Goal: Task Accomplishment & Management: Complete application form

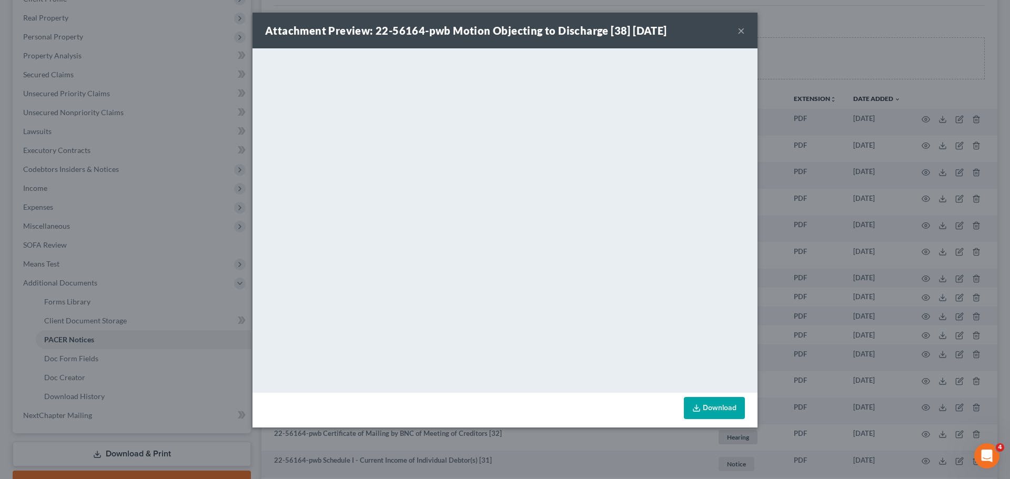
click at [741, 33] on button "×" at bounding box center [740, 30] width 7 height 13
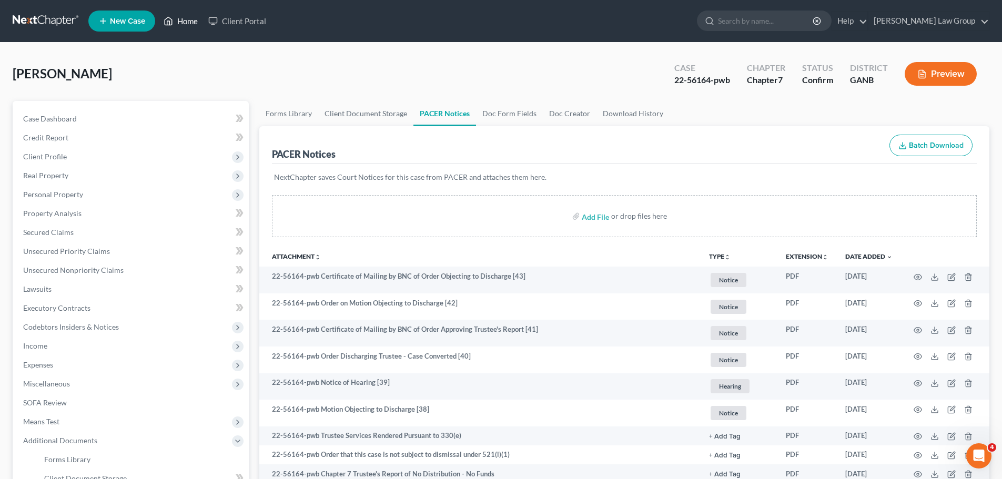
click at [189, 24] on link "Home" at bounding box center [180, 21] width 45 height 19
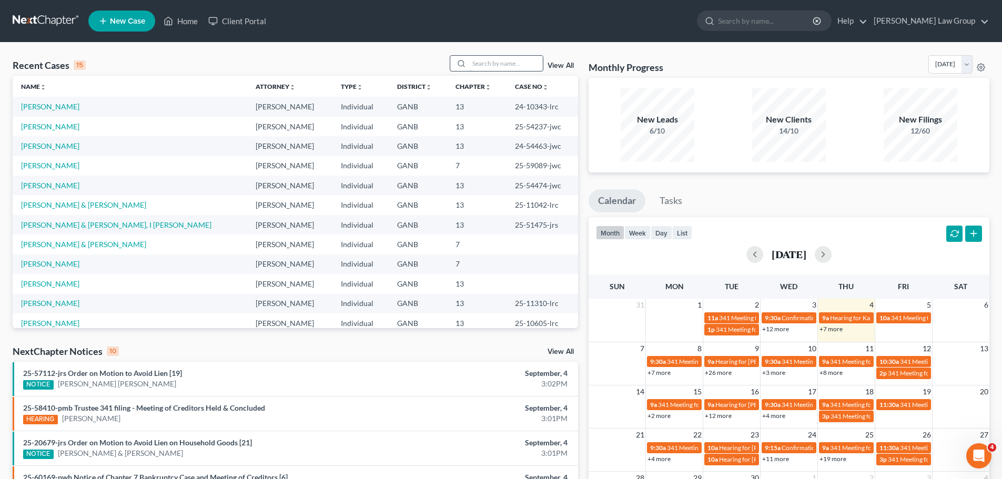
click at [477, 64] on input "search" at bounding box center [506, 63] width 74 height 15
type input "[PERSON_NAME]"
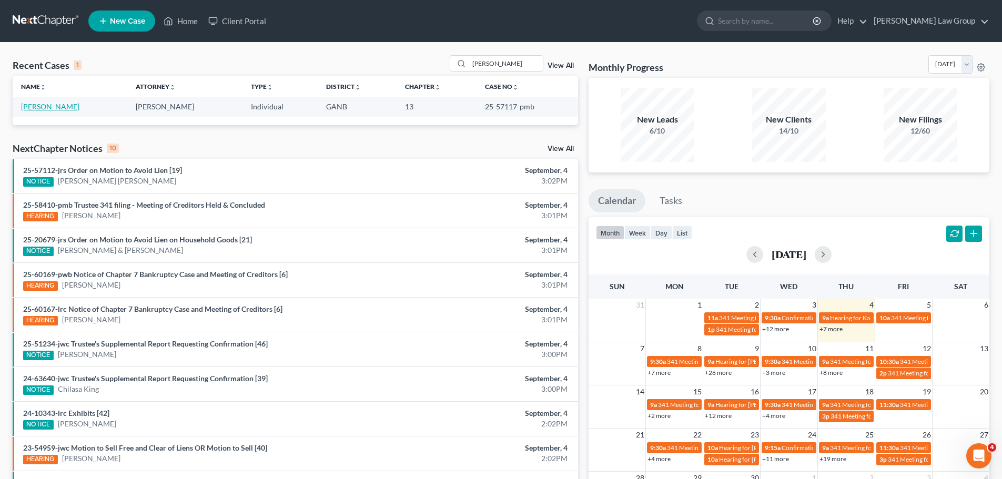
click at [49, 107] on link "[PERSON_NAME]" at bounding box center [50, 106] width 58 height 9
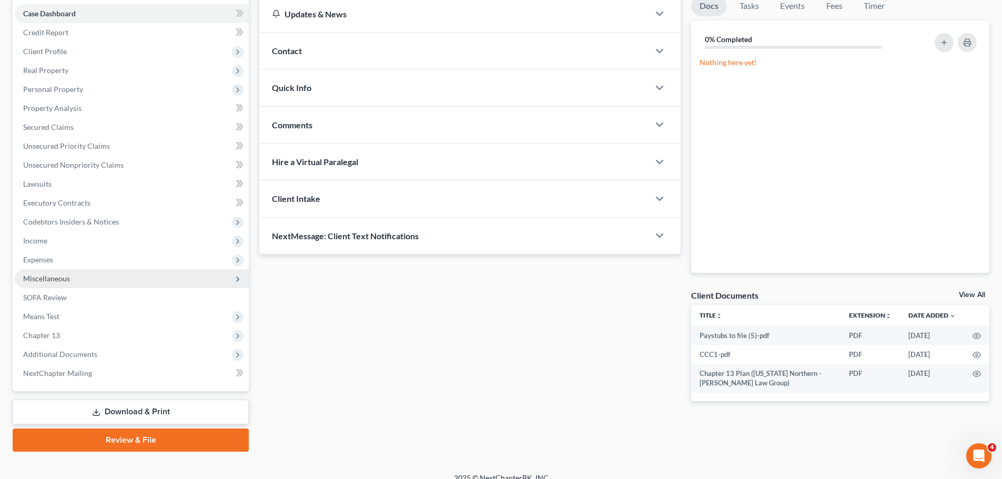
scroll to position [118, 0]
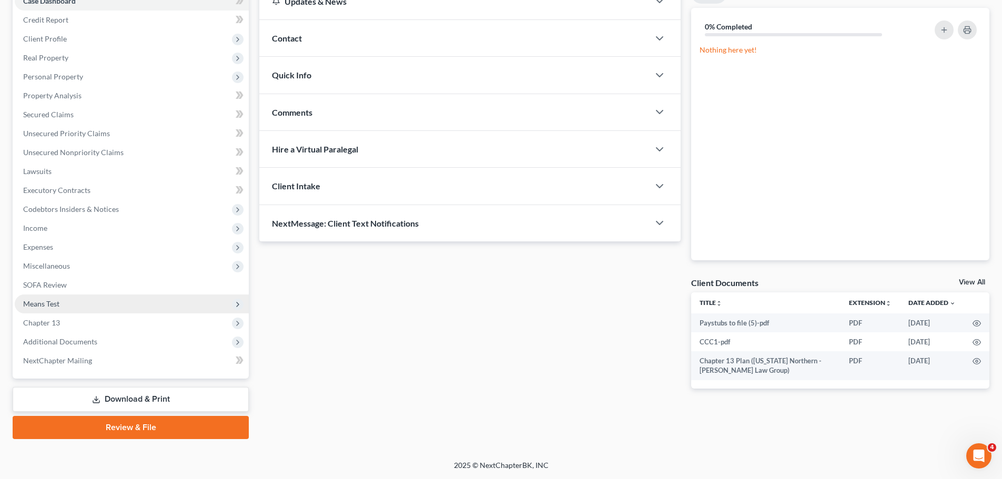
click at [81, 305] on span "Means Test" at bounding box center [132, 304] width 234 height 19
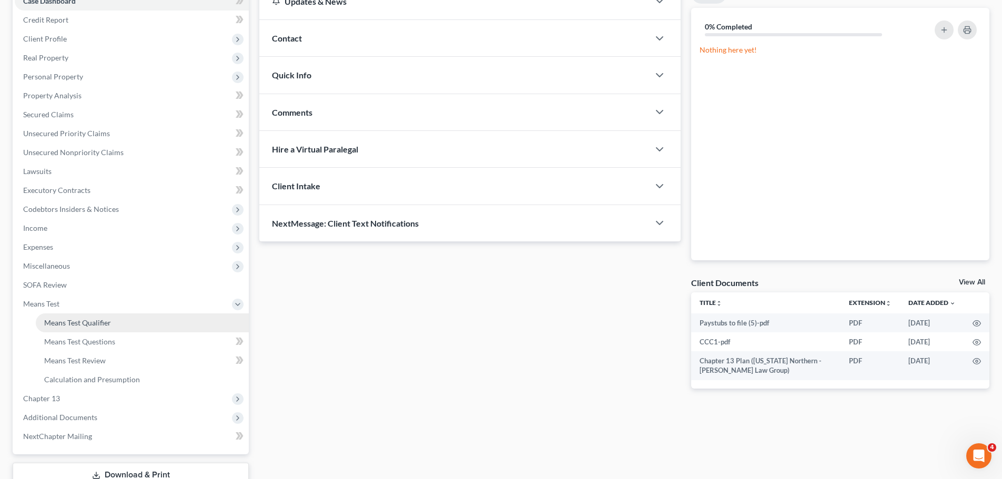
click at [164, 315] on link "Means Test Qualifier" at bounding box center [142, 322] width 213 height 19
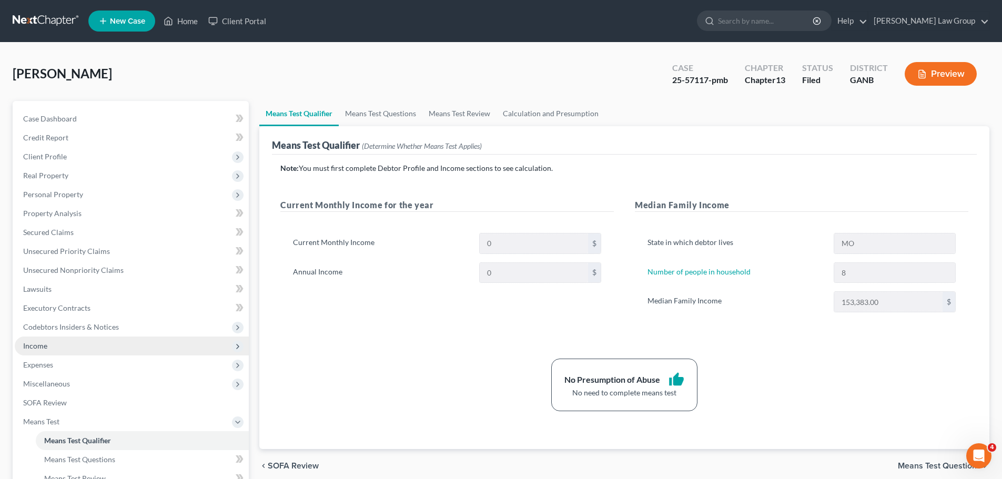
click at [115, 341] on span "Income" at bounding box center [132, 346] width 234 height 19
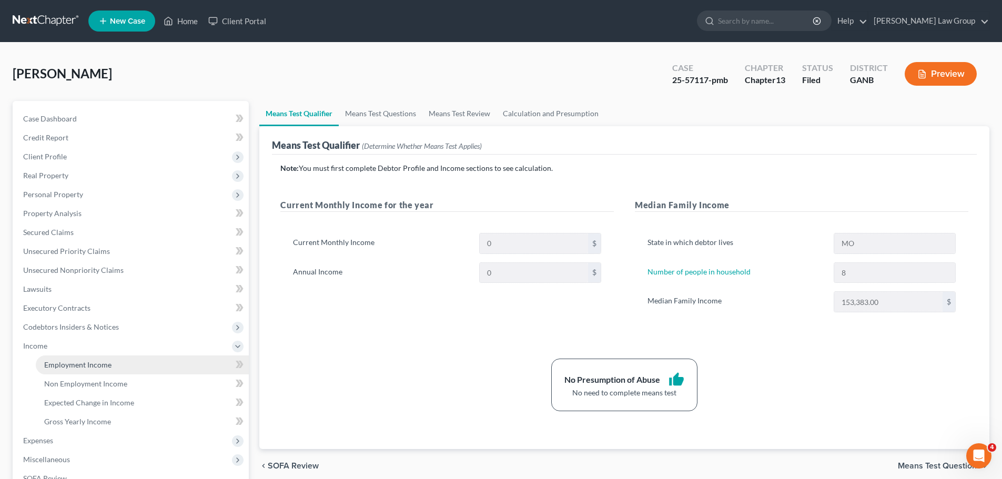
click at [140, 358] on link "Employment Income" at bounding box center [142, 365] width 213 height 19
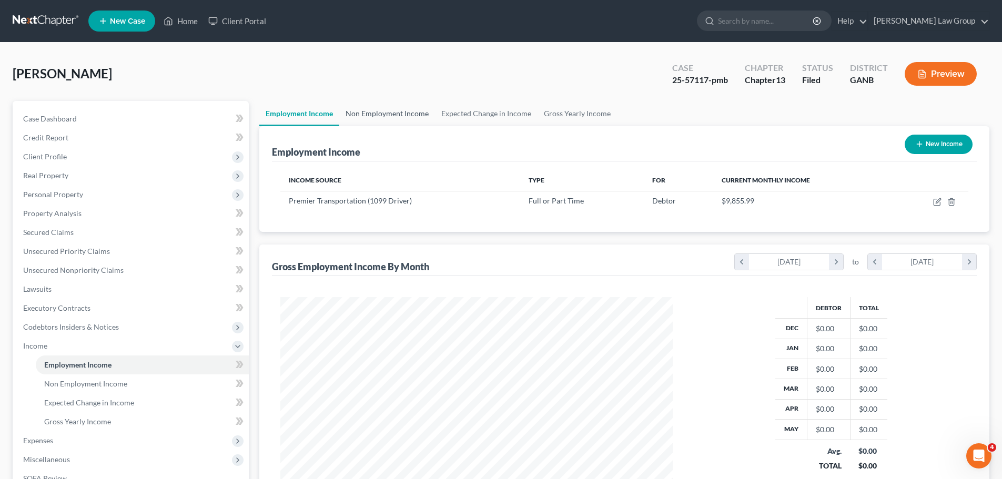
scroll to position [196, 413]
click at [398, 113] on link "Non Employment Income" at bounding box center [387, 113] width 96 height 25
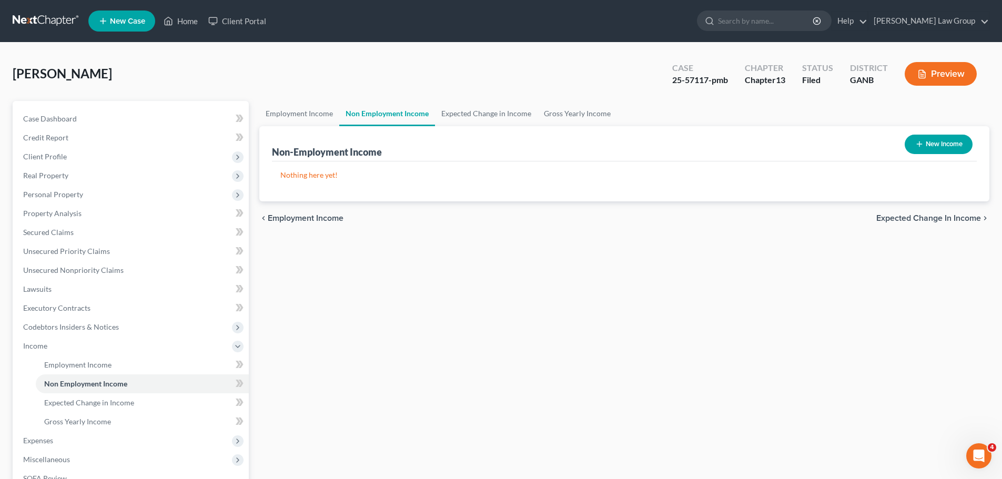
click at [307, 128] on div "Non-Employment Income New Income" at bounding box center [624, 143] width 705 height 35
click at [303, 111] on link "Employment Income" at bounding box center [299, 113] width 80 height 25
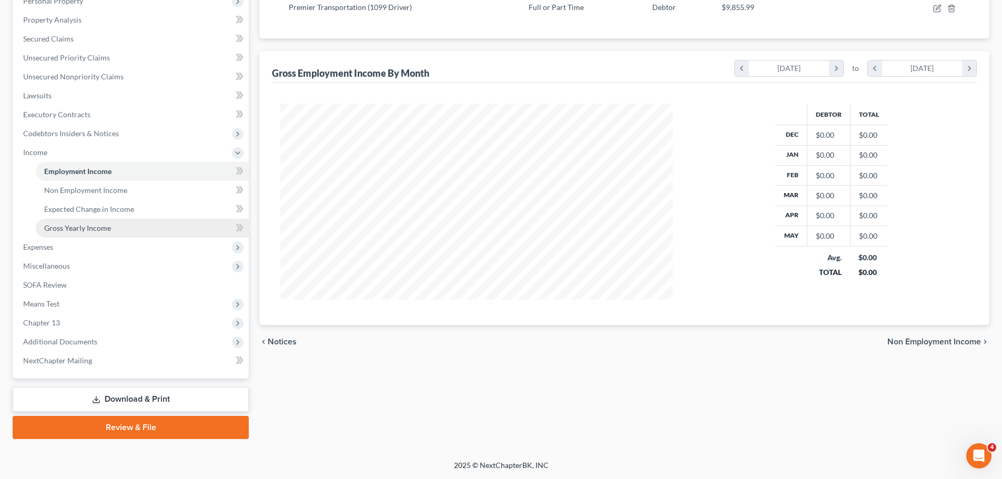
scroll to position [88, 0]
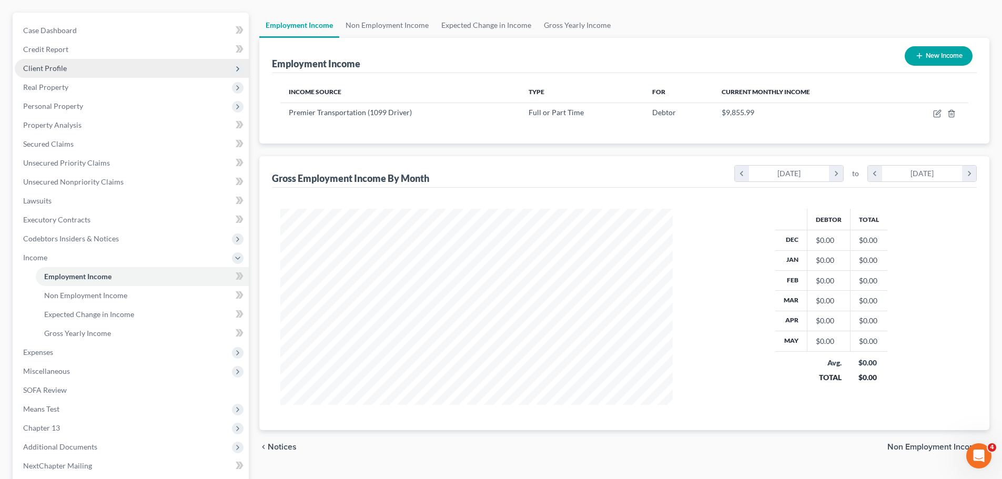
click at [77, 67] on span "Client Profile" at bounding box center [132, 68] width 234 height 19
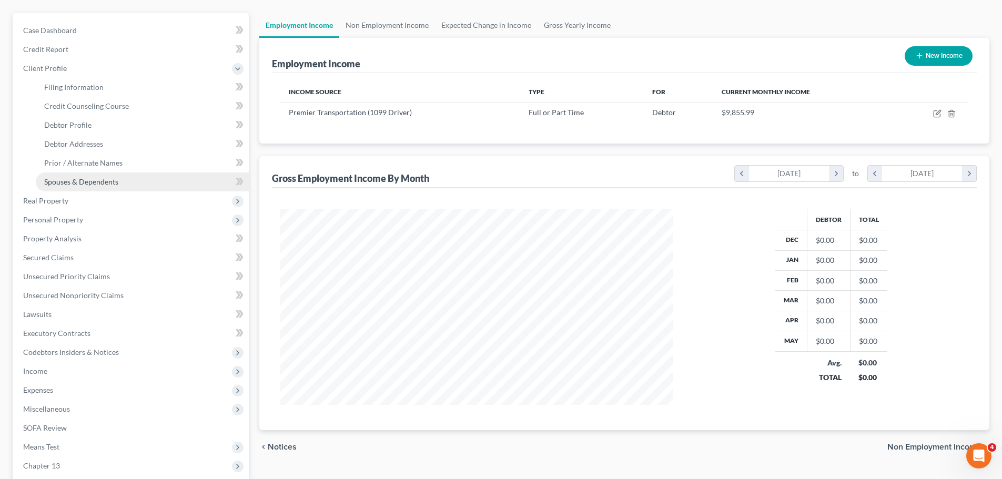
click at [109, 187] on link "Spouses & Dependents" at bounding box center [142, 182] width 213 height 19
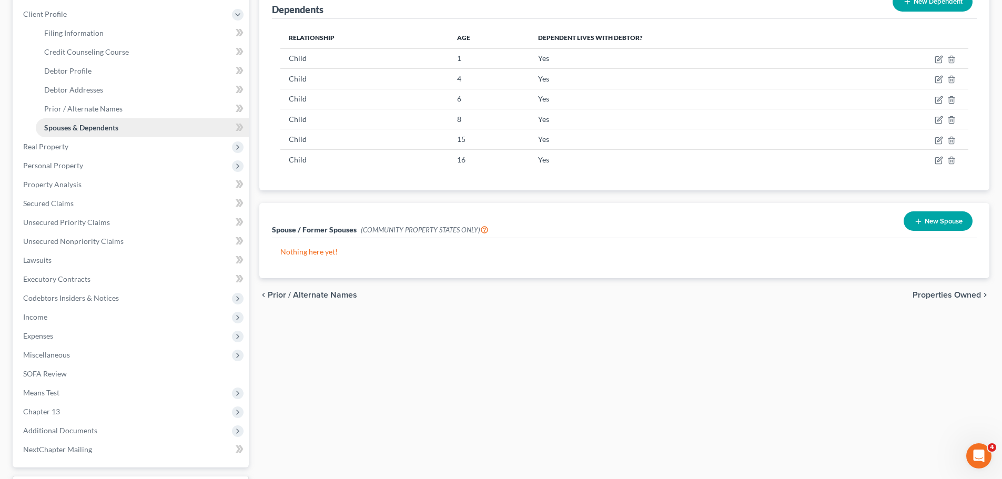
scroll to position [158, 0]
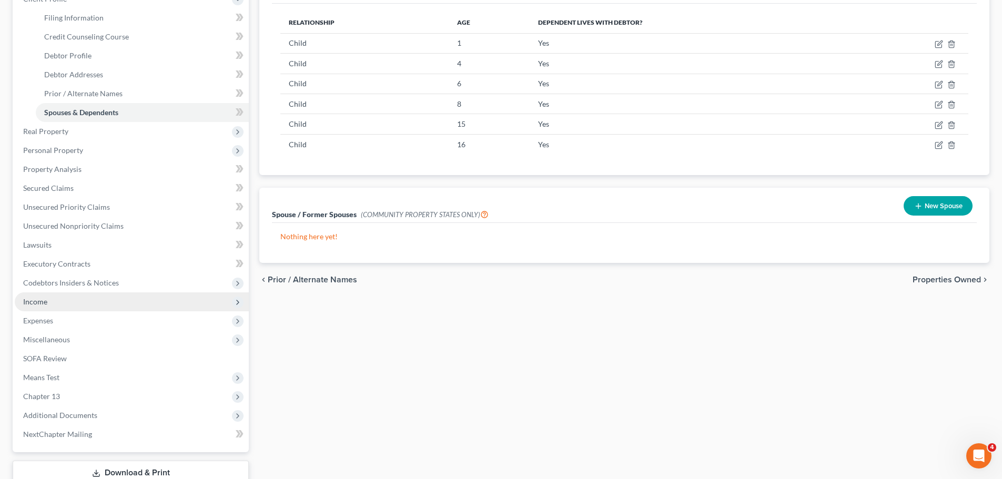
click at [94, 301] on span "Income" at bounding box center [132, 301] width 234 height 19
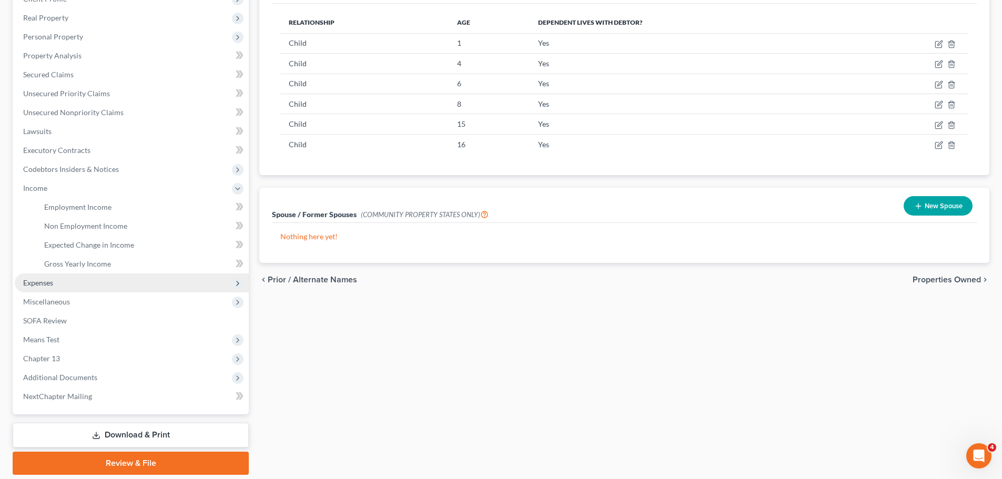
click at [99, 286] on span "Expenses" at bounding box center [132, 283] width 234 height 19
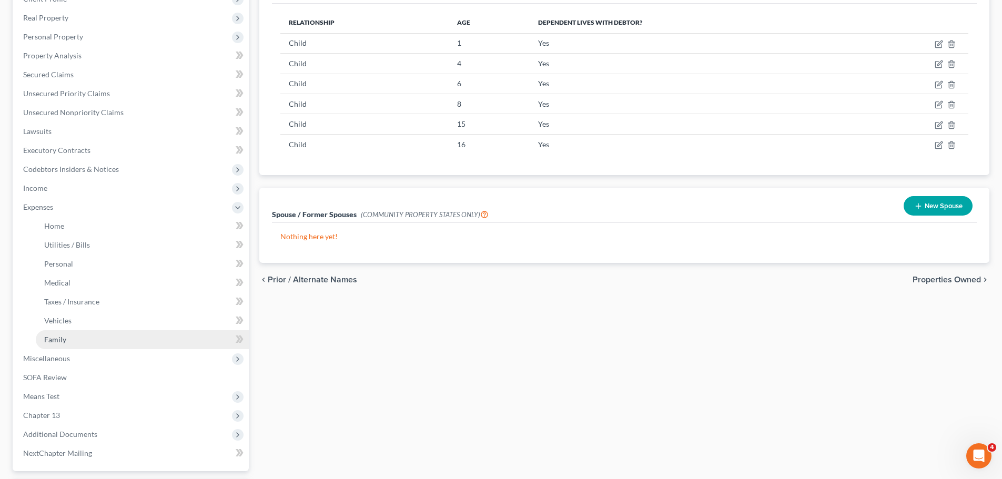
click at [96, 340] on link "Family" at bounding box center [142, 339] width 213 height 19
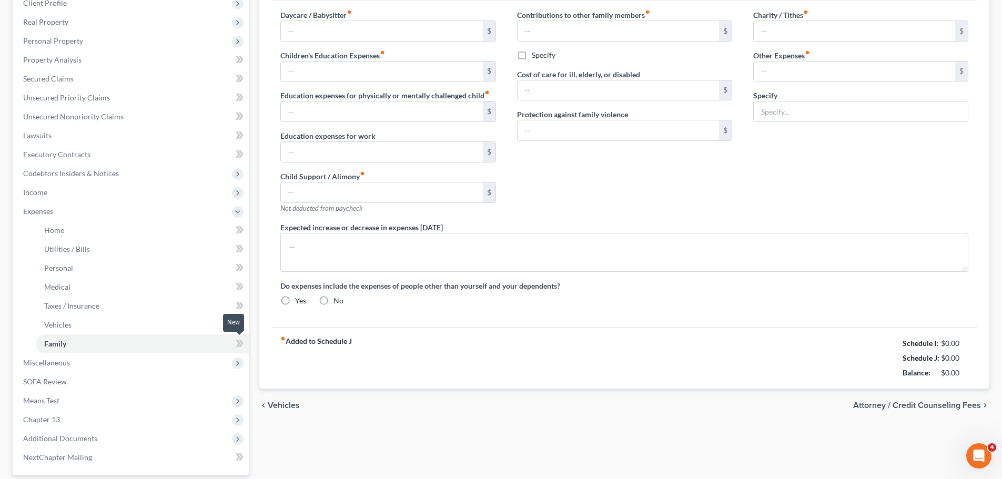
type input "270.00"
type input "0.00"
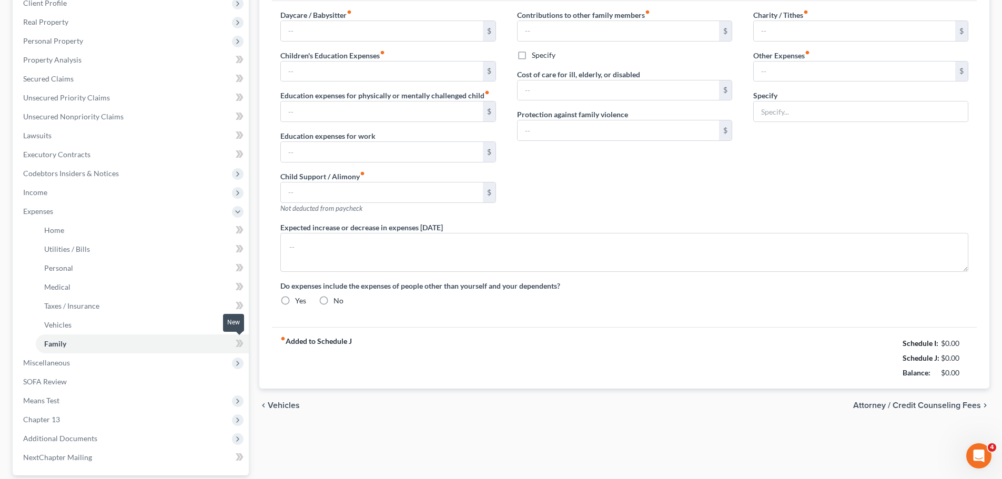
type input "0.00"
type input "1,200.00"
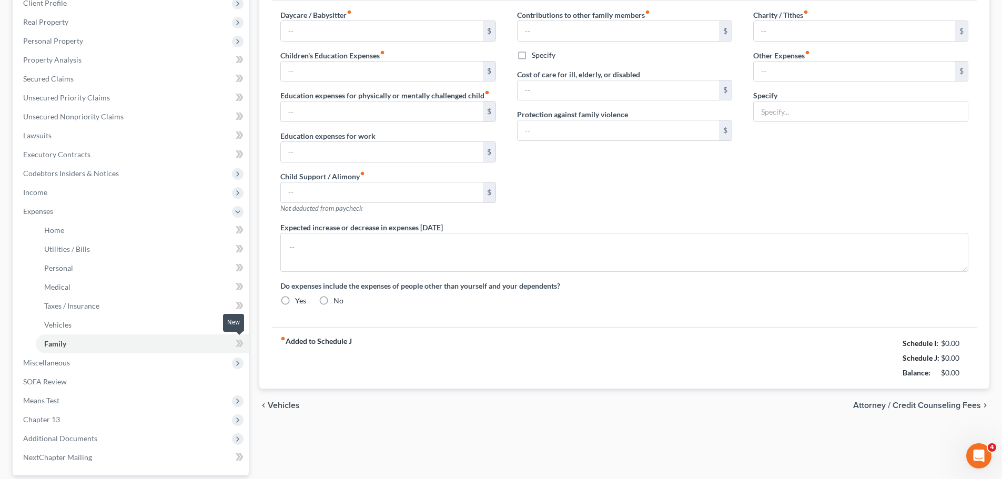
type input "Maintenance for Truck"
radio input "true"
